Goal: Book appointment/travel/reservation

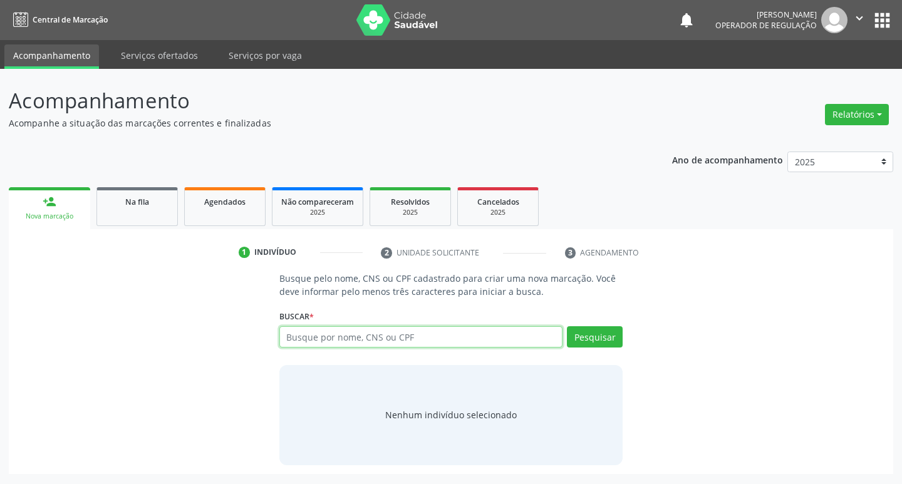
click at [355, 333] on input "text" at bounding box center [421, 336] width 284 height 21
click at [367, 341] on input "text" at bounding box center [421, 336] width 284 height 21
click at [360, 341] on input "text" at bounding box center [421, 336] width 284 height 21
drag, startPoint x: 360, startPoint y: 341, endPoint x: 316, endPoint y: 333, distance: 44.6
click at [316, 333] on input "text" at bounding box center [421, 336] width 284 height 21
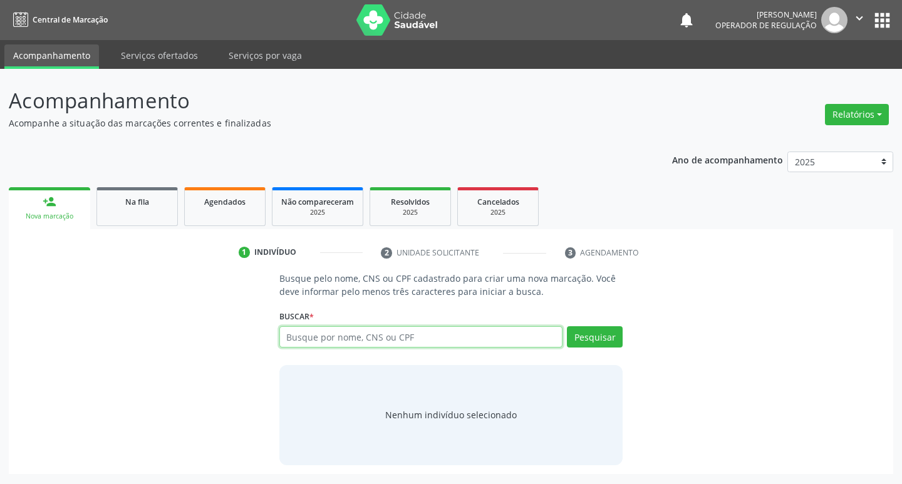
click at [307, 339] on input "text" at bounding box center [421, 336] width 284 height 21
click at [293, 334] on input "text" at bounding box center [421, 336] width 284 height 21
click at [313, 334] on input "text" at bounding box center [421, 336] width 284 height 21
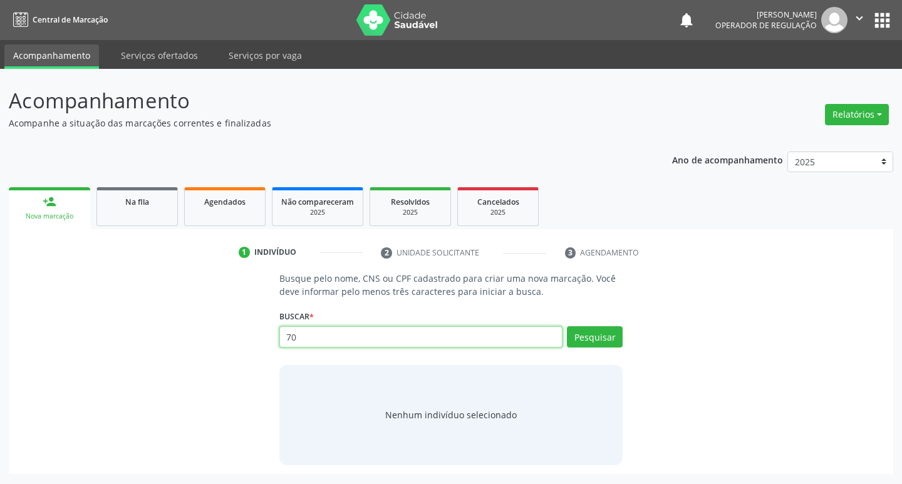
type input "700"
click at [314, 334] on input "700" at bounding box center [421, 336] width 284 height 21
click at [331, 343] on input "text" at bounding box center [421, 336] width 284 height 21
paste input "707809658469617"
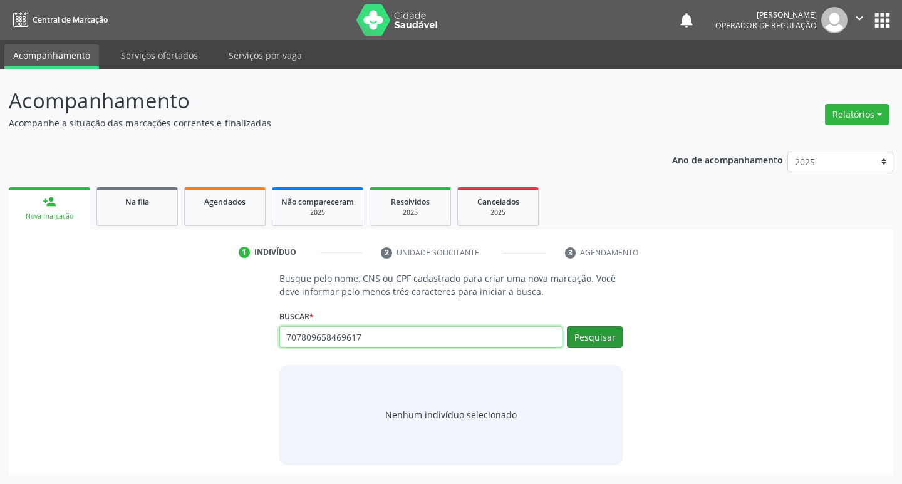
type input "707809658469617"
click at [606, 335] on button "Pesquisar" at bounding box center [595, 336] width 56 height 21
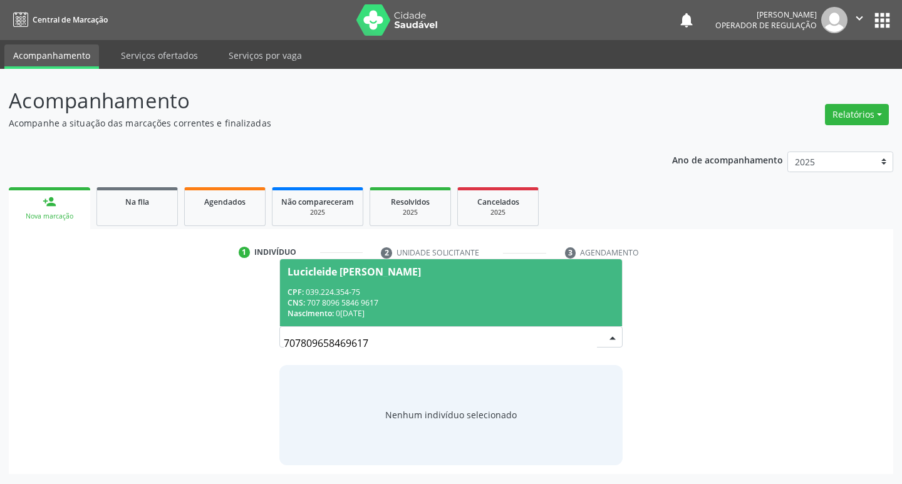
click at [457, 290] on div "CPF: 039.224.354-75" at bounding box center [452, 292] width 328 height 11
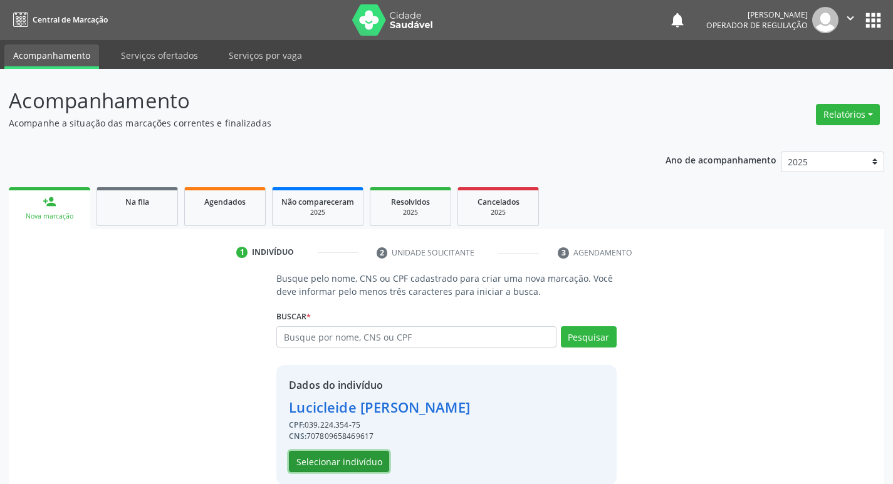
click at [311, 469] on button "Selecionar indivíduo" at bounding box center [339, 461] width 100 height 21
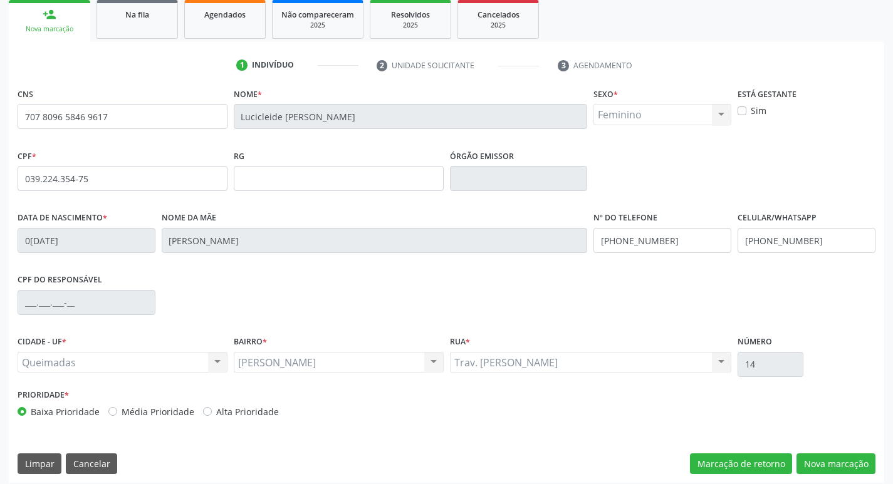
scroll to position [188, 0]
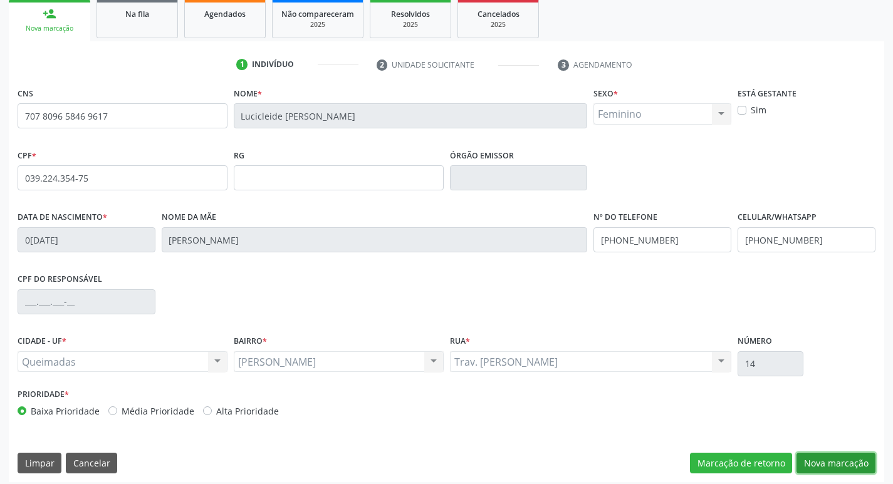
click at [817, 460] on button "Nova marcação" at bounding box center [835, 463] width 79 height 21
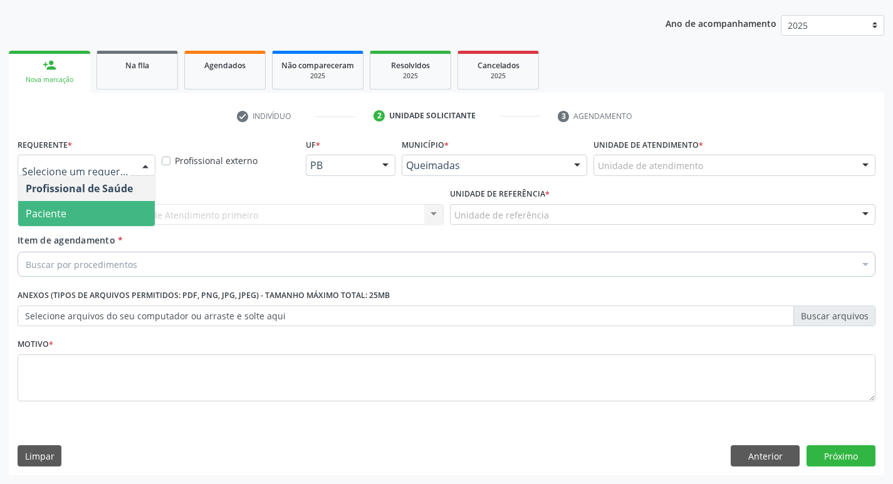
click at [119, 219] on span "Paciente" at bounding box center [86, 213] width 137 height 25
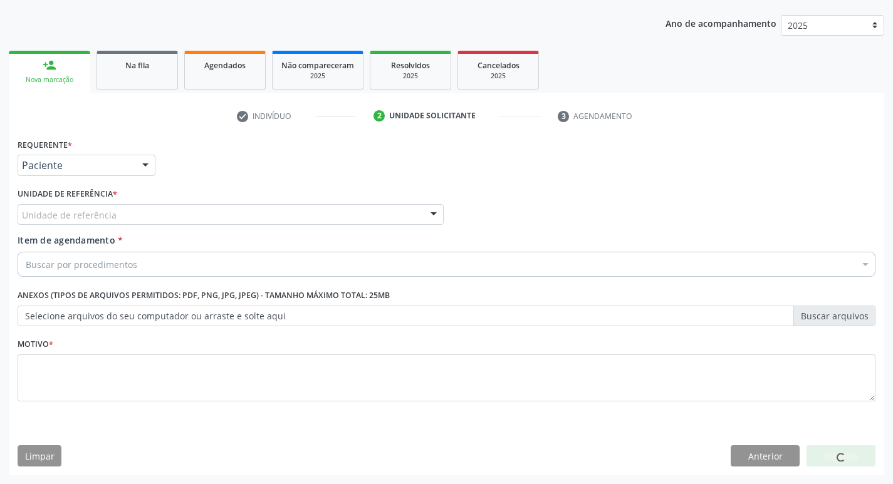
click at [137, 213] on div "Unidade de referência" at bounding box center [231, 214] width 426 height 21
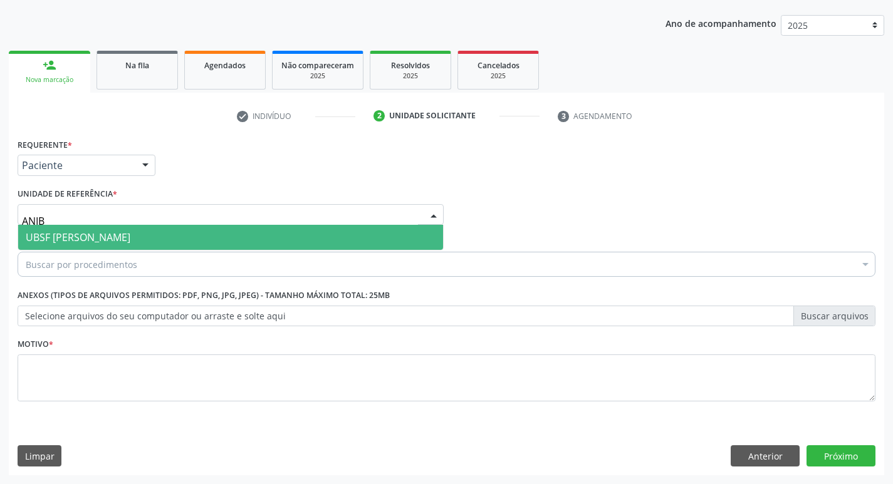
type input "ANIBA"
click at [139, 239] on span "UBSF [PERSON_NAME]" at bounding box center [230, 237] width 425 height 25
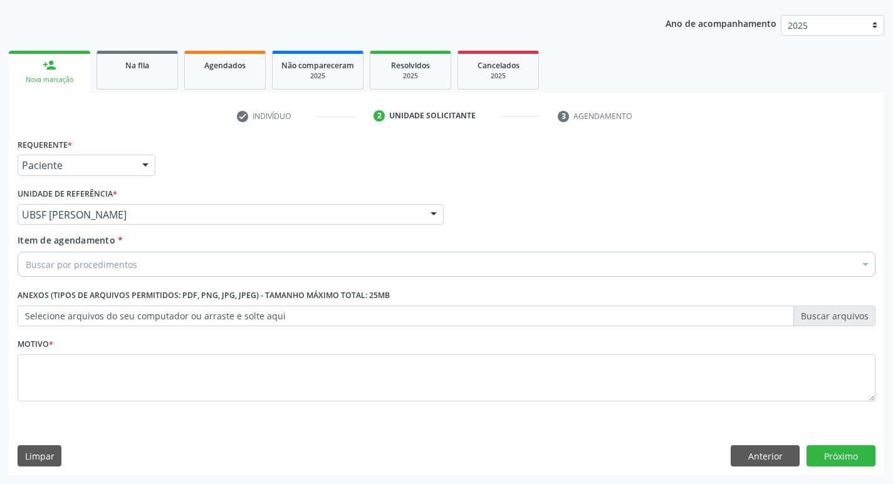
click at [144, 258] on div "Buscar por procedimentos" at bounding box center [447, 264] width 858 height 25
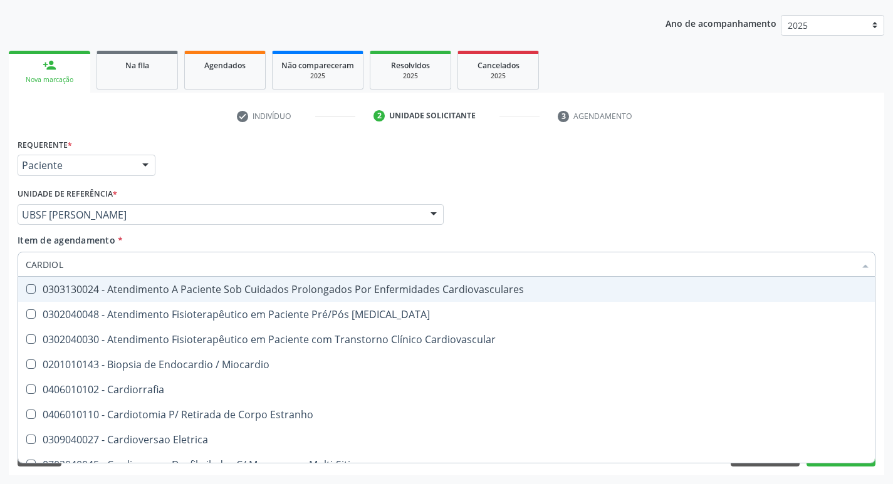
type input "CARDIOLO"
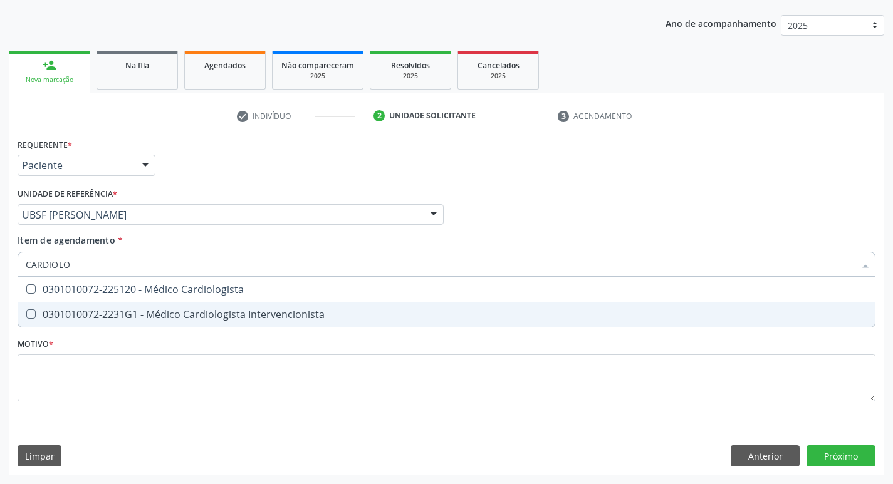
click at [182, 310] on div "0301010072-2231G1 - Médico Cardiologista Intervencionista" at bounding box center [447, 315] width 842 height 10
checkbox Intervencionista "true"
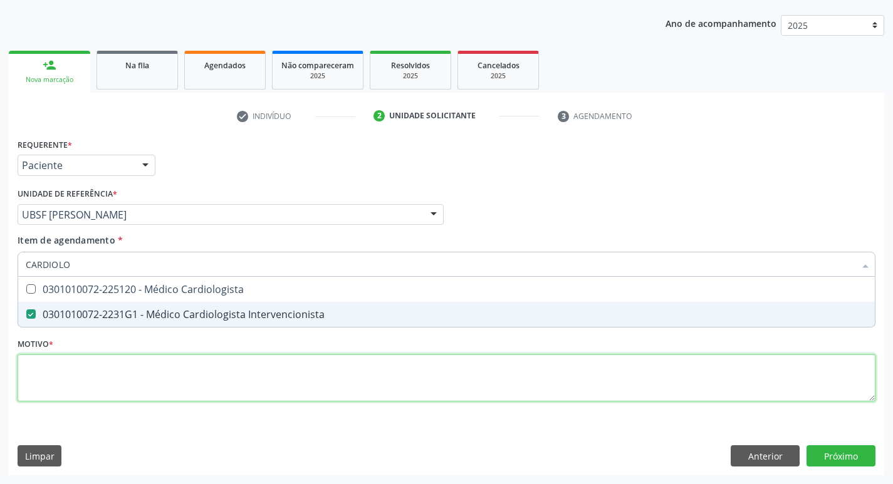
click at [182, 373] on div "Requerente * Paciente Profissional de Saúde Paciente Nenhum resultado encontrad…" at bounding box center [447, 277] width 858 height 284
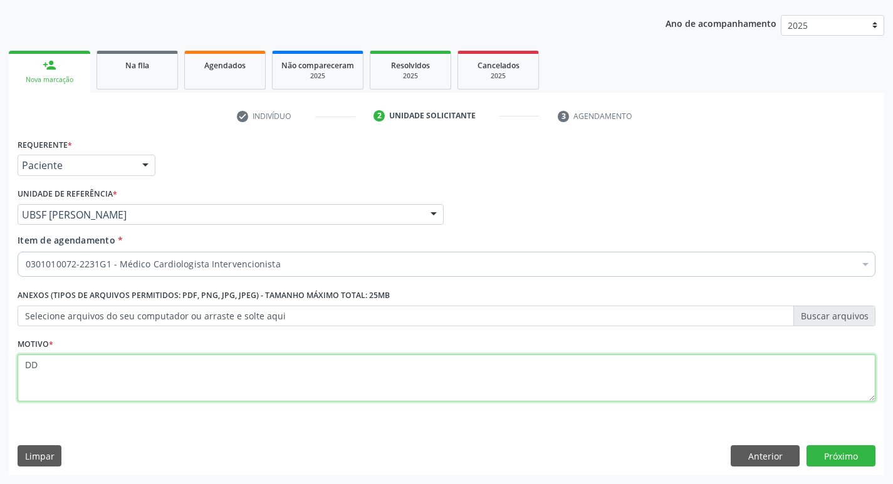
type textarea "DD"
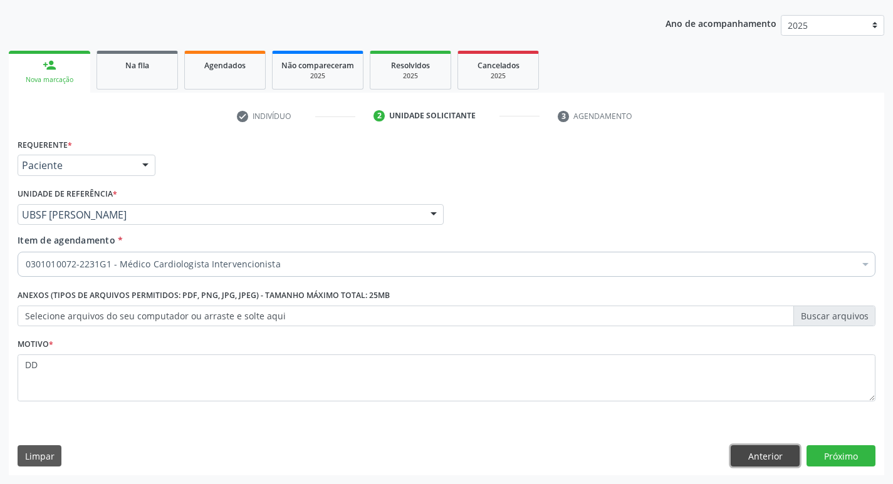
click at [797, 451] on button "Anterior" at bounding box center [765, 456] width 69 height 21
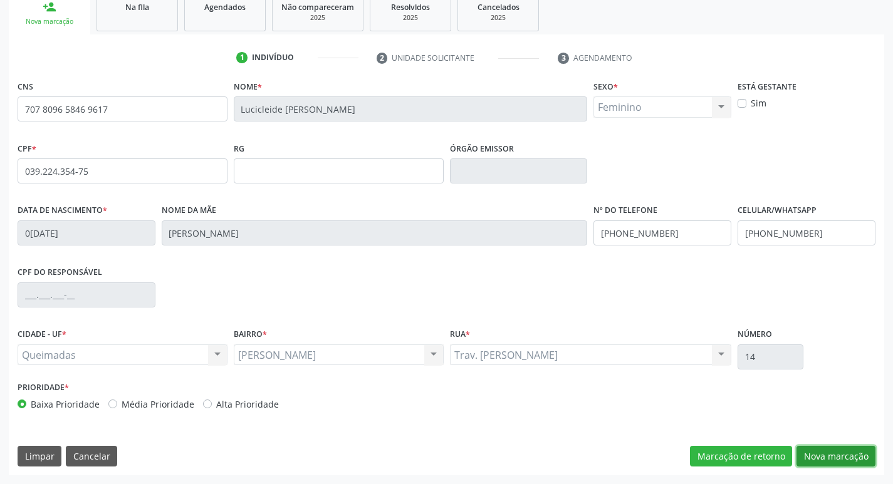
click at [816, 455] on button "Nova marcação" at bounding box center [835, 456] width 79 height 21
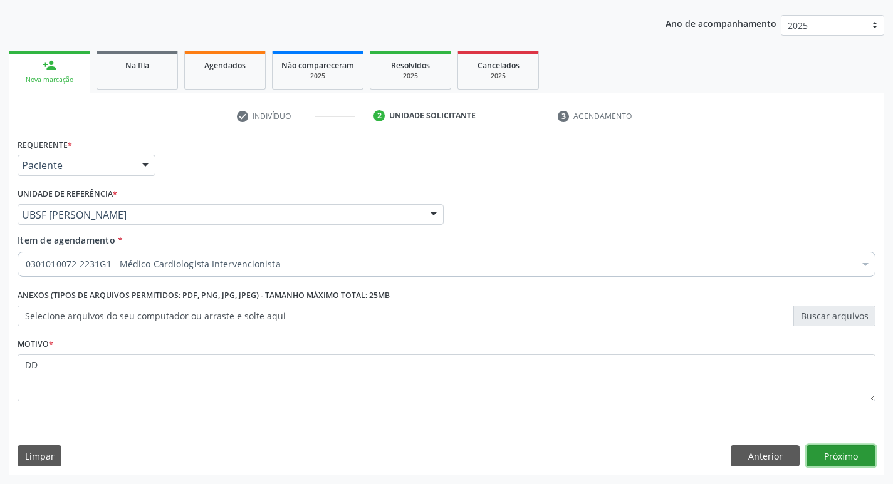
click at [866, 460] on button "Próximo" at bounding box center [840, 456] width 69 height 21
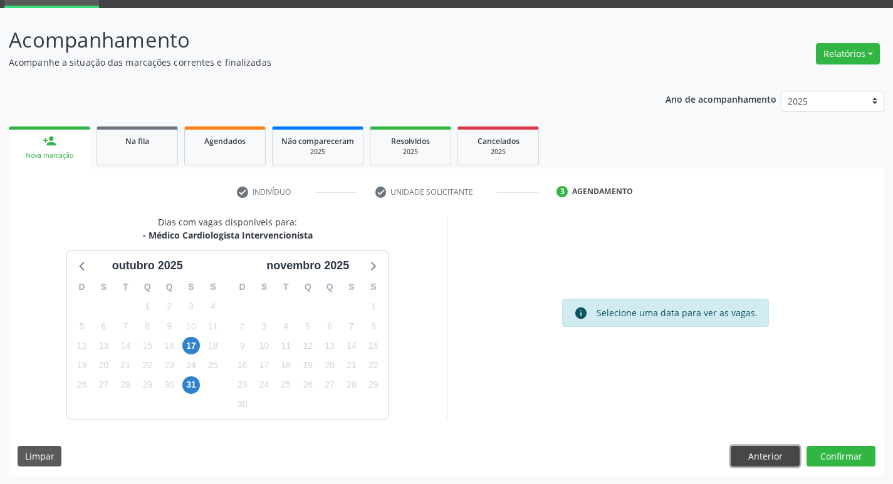
click at [765, 456] on button "Anterior" at bounding box center [765, 456] width 69 height 21
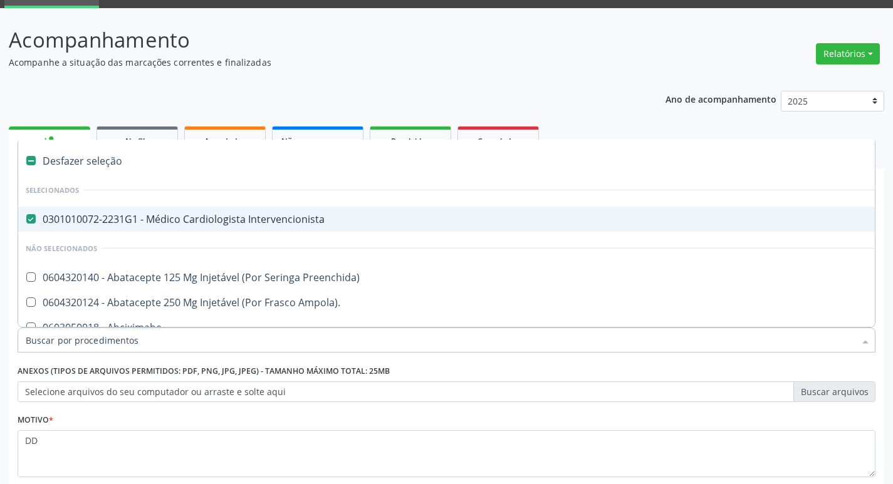
click at [171, 219] on div "0301010072-2231G1 - Médico Cardiologista Intervencionista" at bounding box center [514, 219] width 976 height 10
checkbox Intervencionista "false"
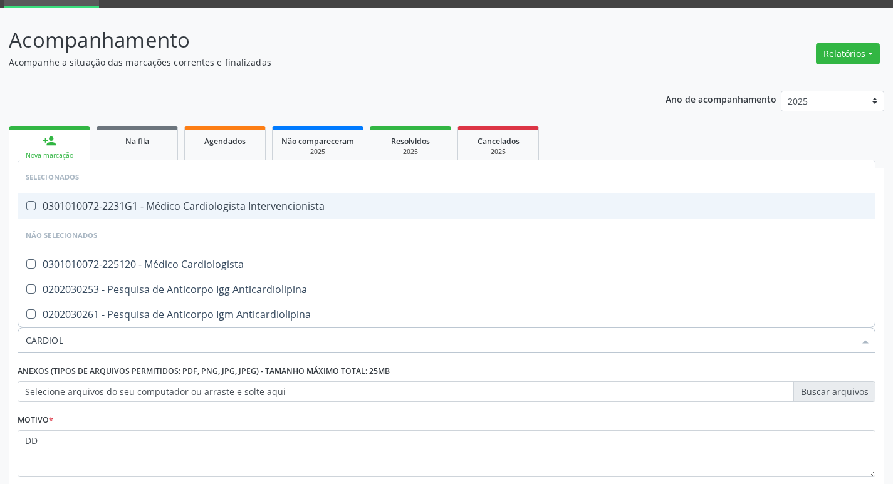
type input "CARDIOLO"
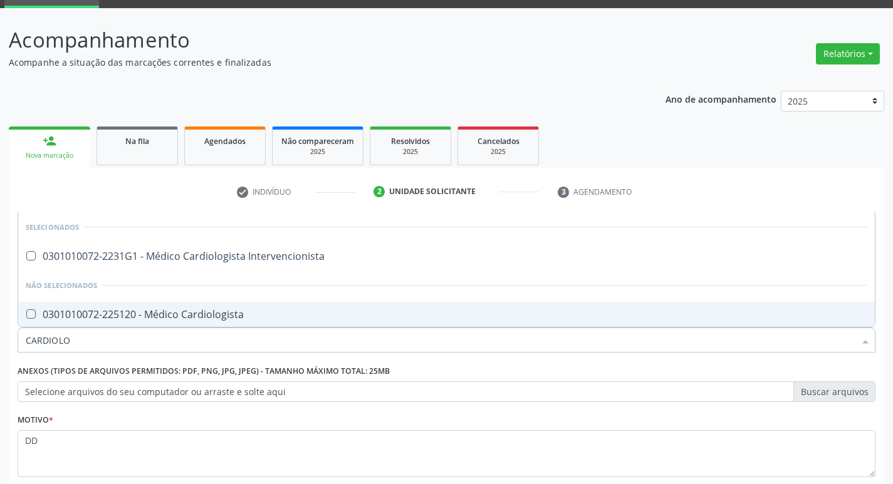
click at [198, 310] on div "0301010072-225120 - Médico Cardiologista" at bounding box center [447, 315] width 842 height 10
checkbox Cardiologista "true"
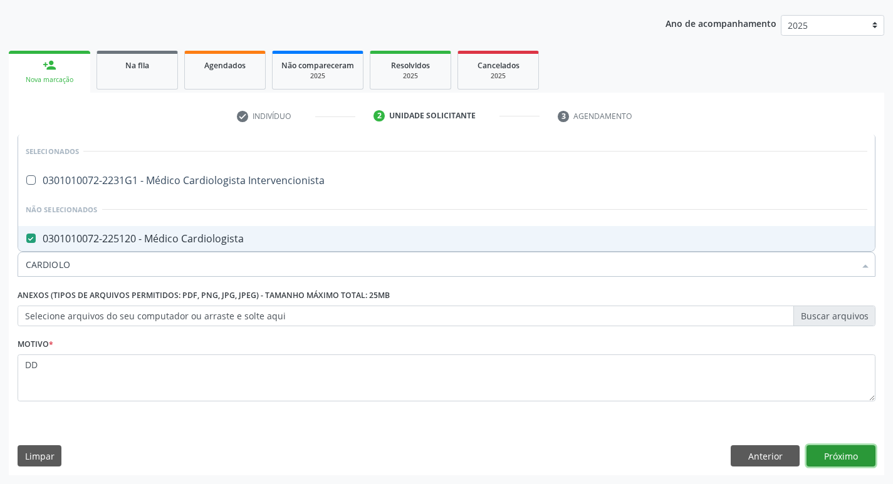
click at [869, 459] on button "Próximo" at bounding box center [840, 456] width 69 height 21
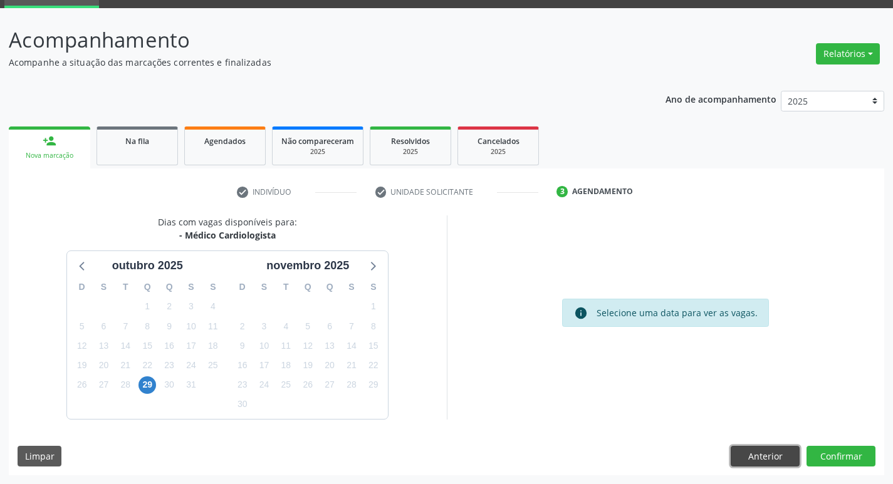
click at [751, 452] on button "Anterior" at bounding box center [765, 456] width 69 height 21
